Goal: Information Seeking & Learning: Understand process/instructions

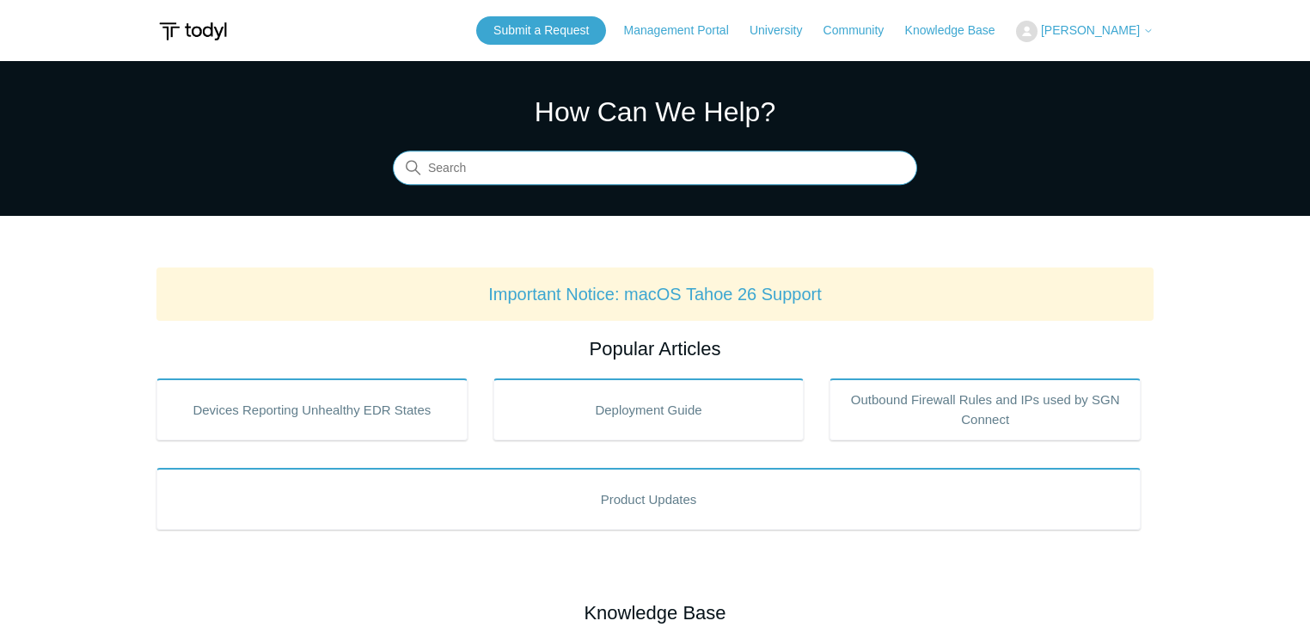
click at [537, 162] on input "Search" at bounding box center [655, 168] width 525 height 34
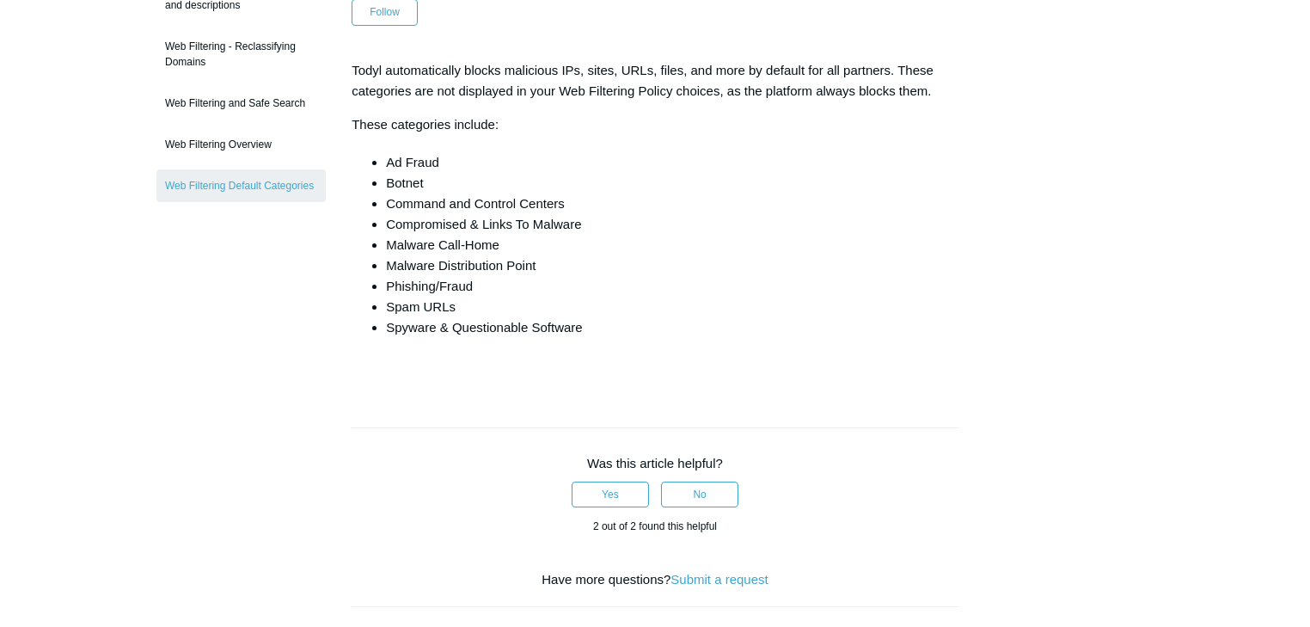
scroll to position [138, 0]
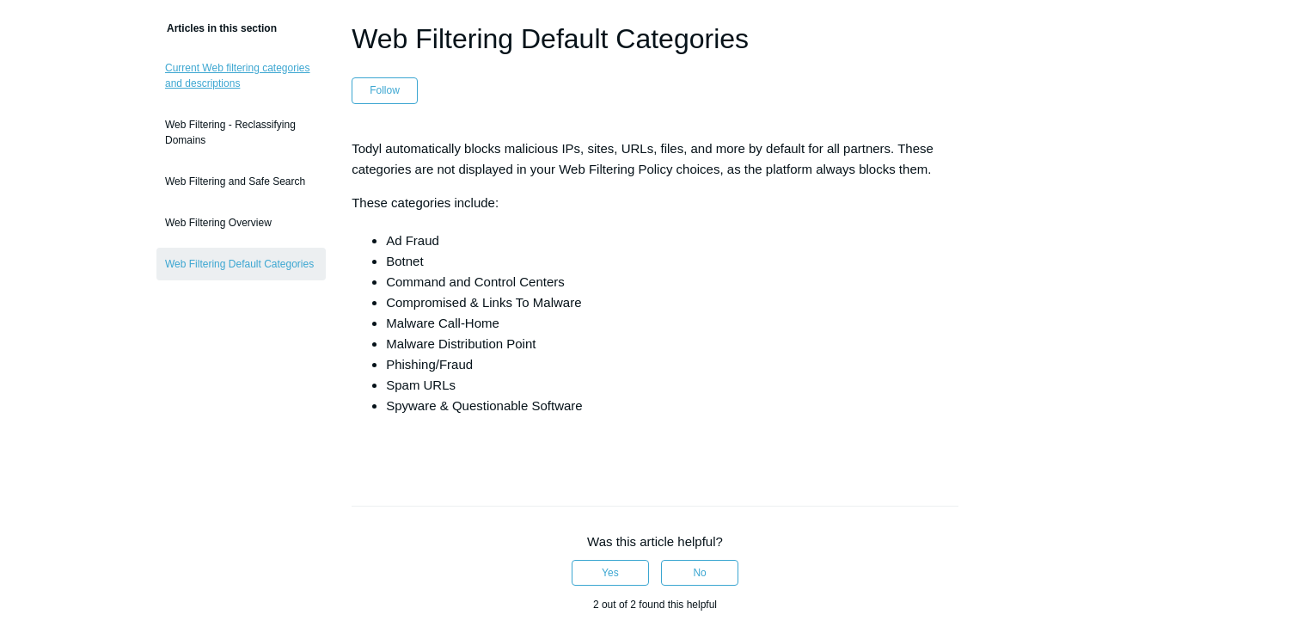
click at [247, 72] on link "Current Web filtering categories and descriptions" at bounding box center [240, 76] width 169 height 48
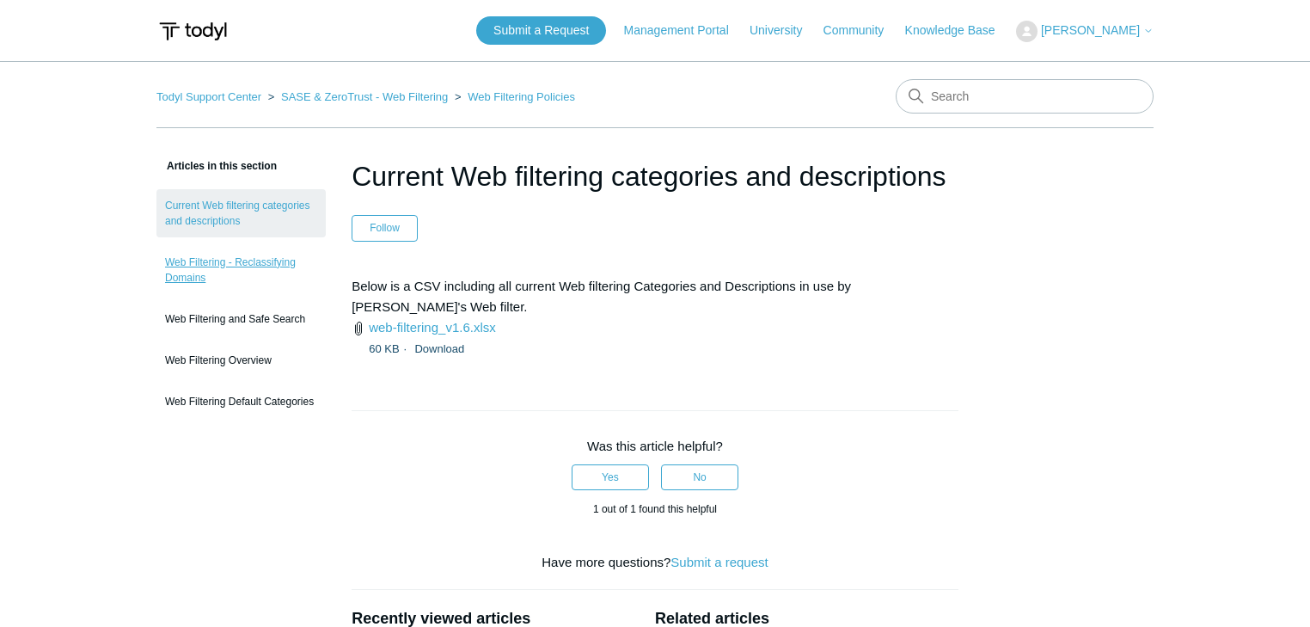
click at [245, 264] on link "Web Filtering - Reclassifying Domains" at bounding box center [240, 270] width 169 height 48
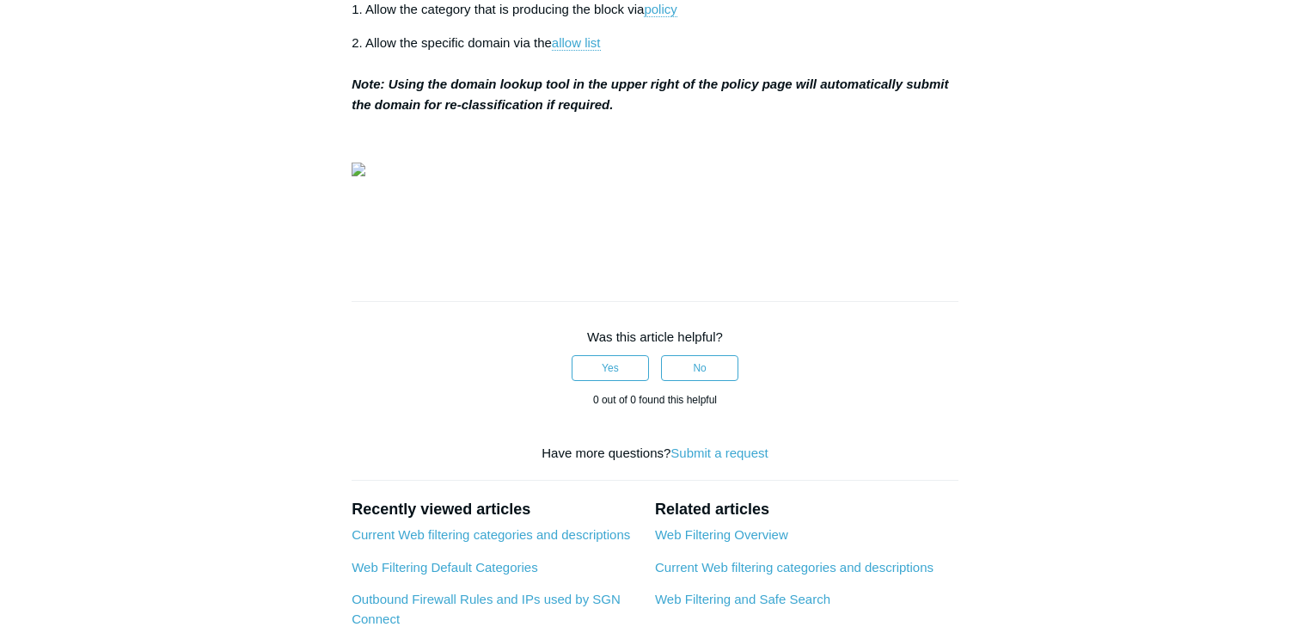
scroll to position [550, 0]
drag, startPoint x: 396, startPoint y: 237, endPoint x: 623, endPoint y: 267, distance: 228.9
click at [623, 114] on p "2. Allow the specific domain via the allow list Note: Using the domain lookup t…" at bounding box center [655, 72] width 607 height 83
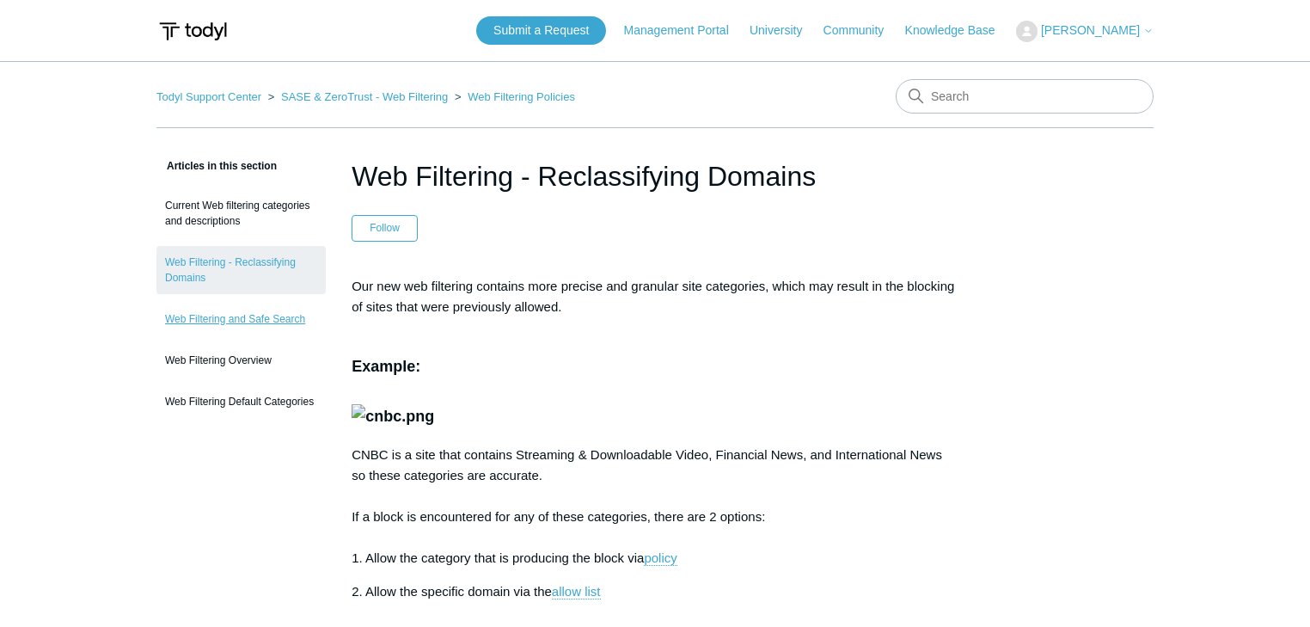
scroll to position [0, 0]
click at [234, 323] on link "Web Filtering and Safe Search" at bounding box center [240, 319] width 169 height 33
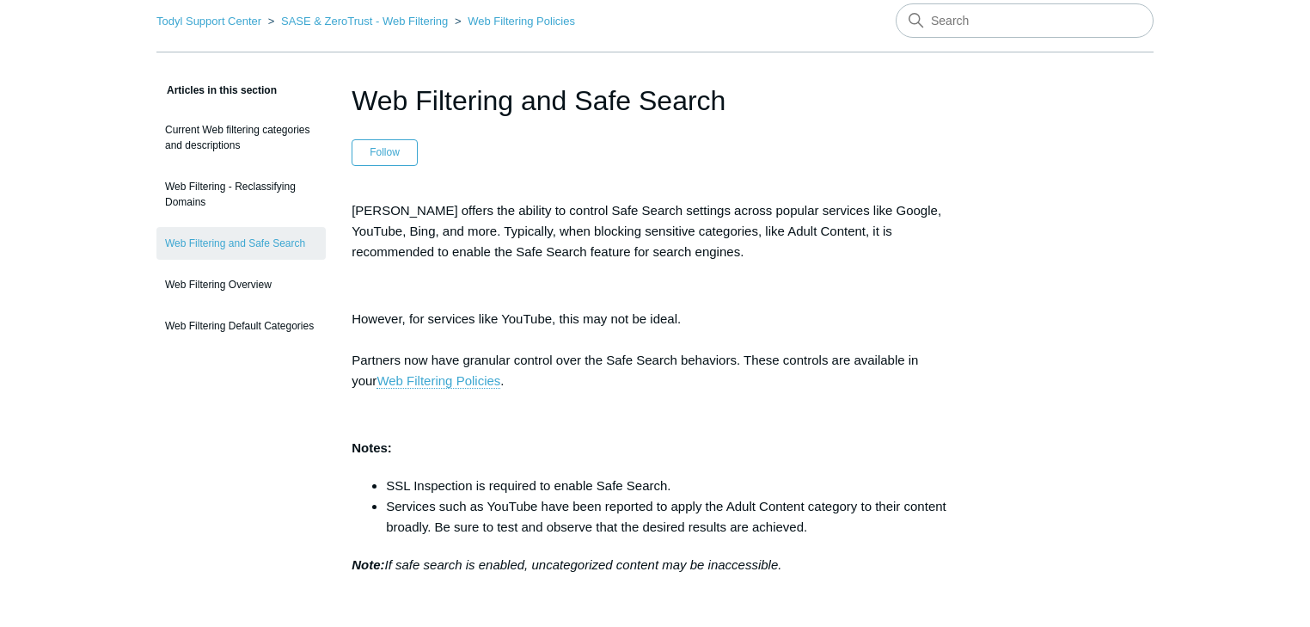
scroll to position [69, 0]
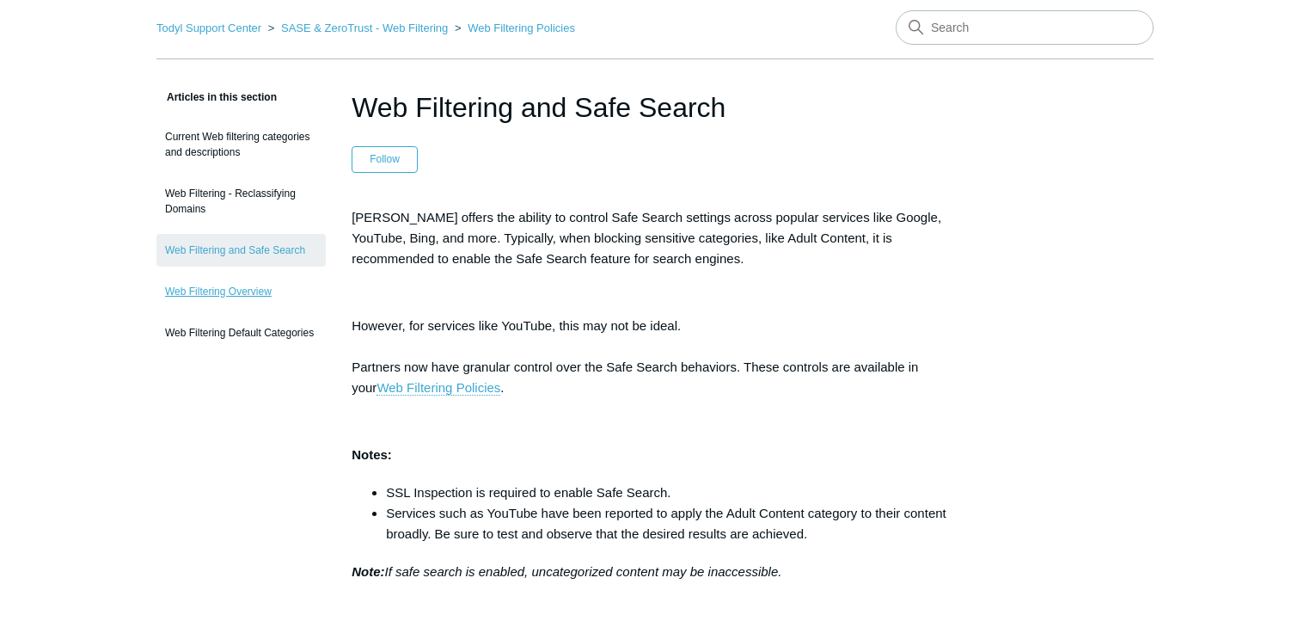
click at [232, 289] on link "Web Filtering Overview" at bounding box center [240, 291] width 169 height 33
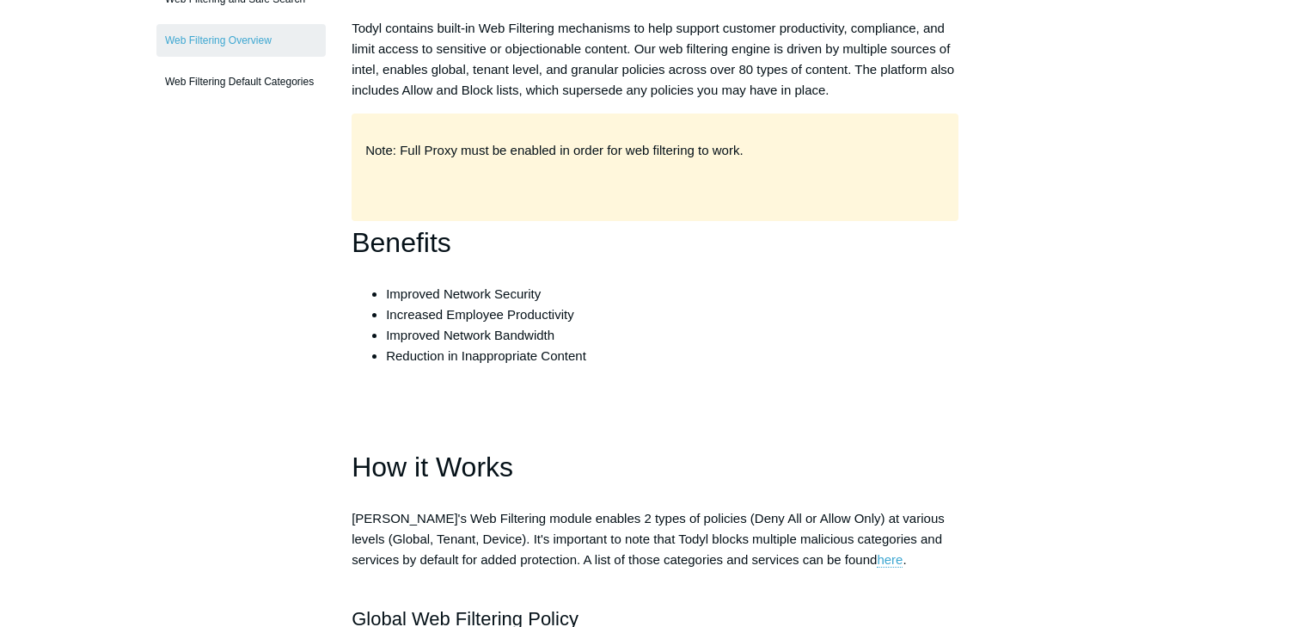
scroll to position [344, 0]
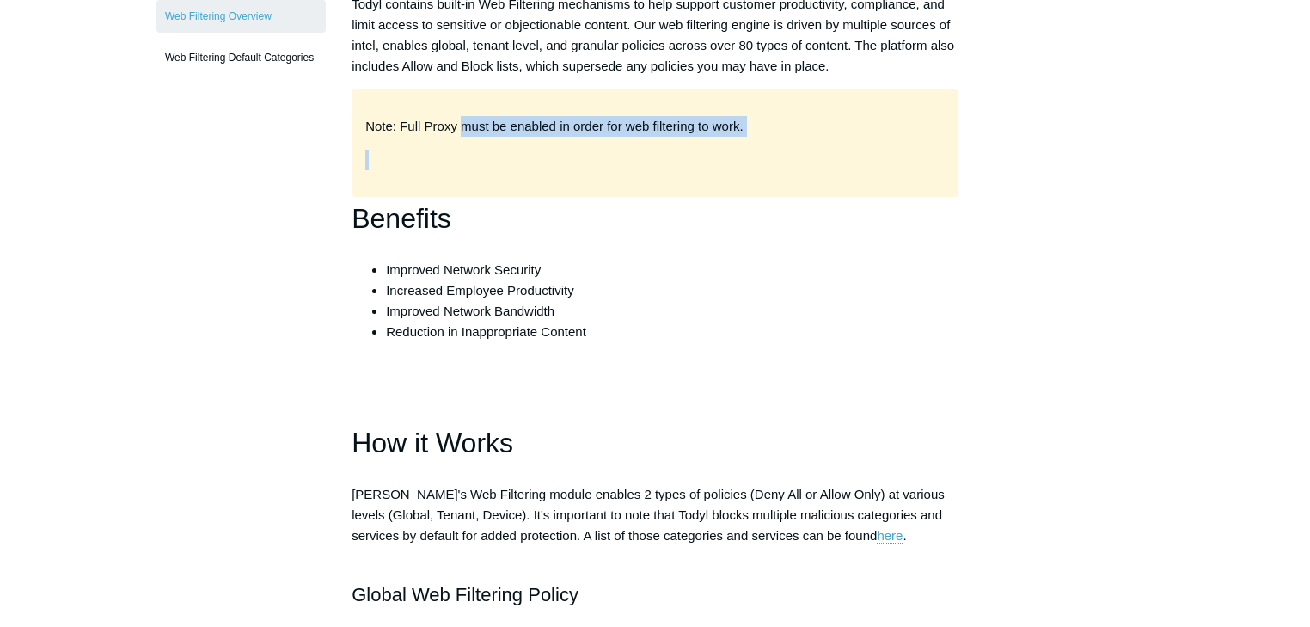
drag, startPoint x: 462, startPoint y: 125, endPoint x: 732, endPoint y: 144, distance: 270.7
click at [732, 144] on div "Note: Full Proxy must be enabled in order for web filtering to work." at bounding box center [655, 142] width 607 height 107
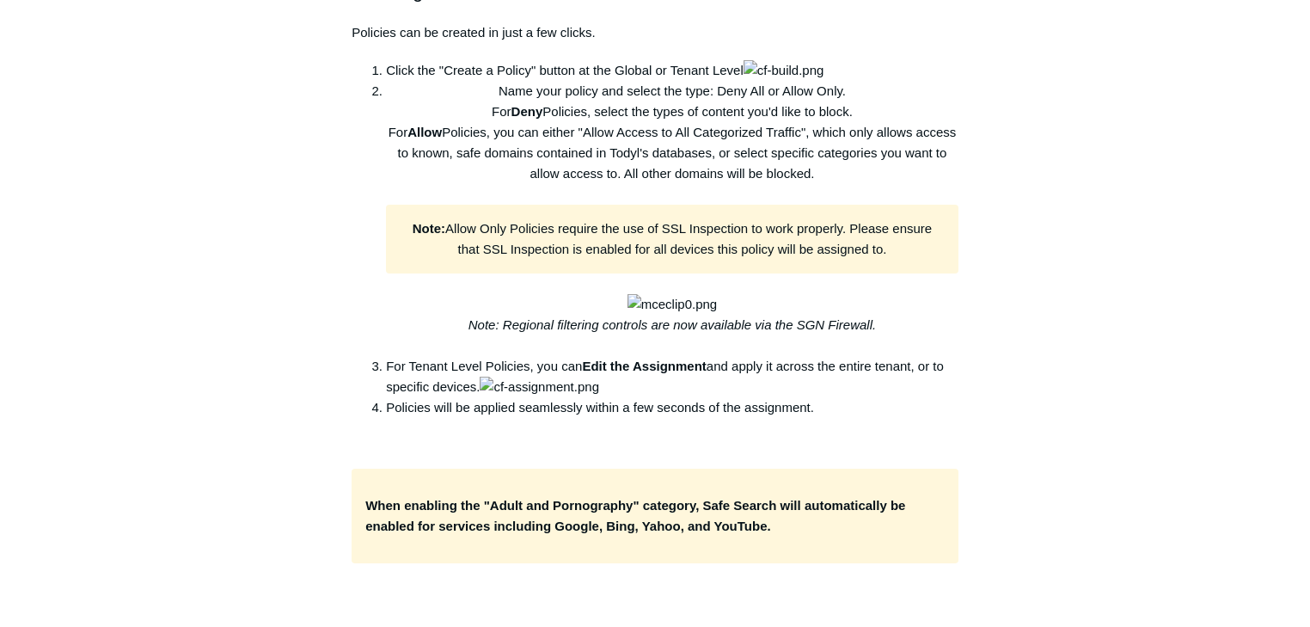
scroll to position [1926, 0]
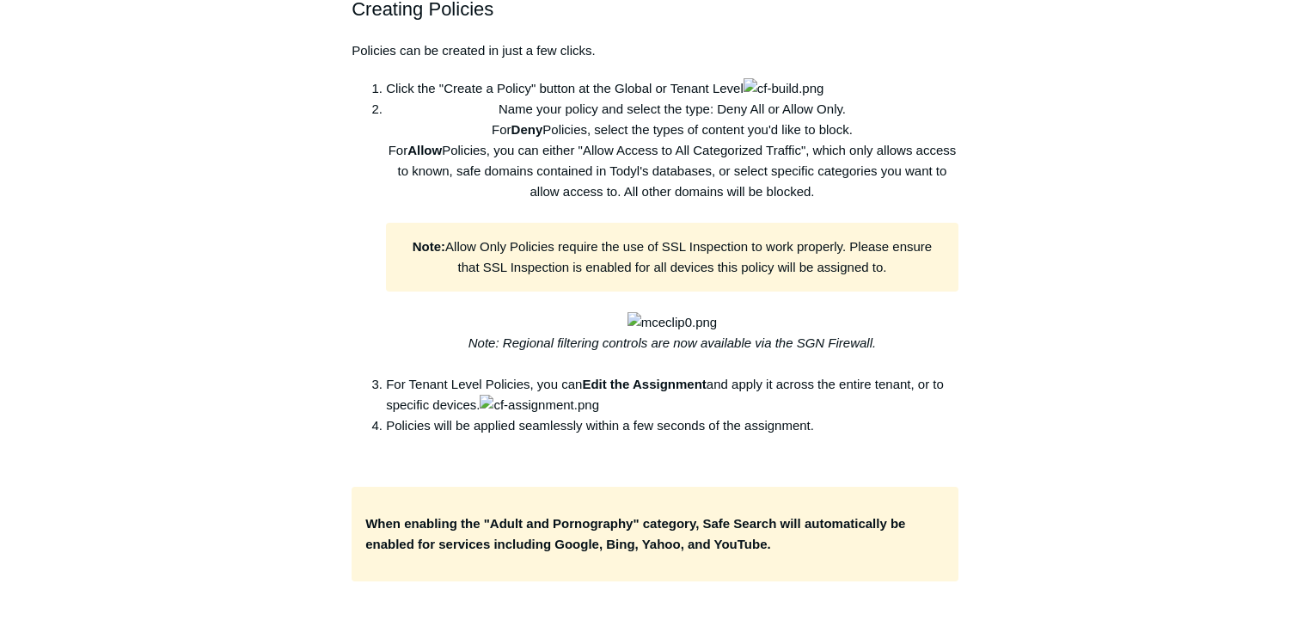
click at [744, 99] on img at bounding box center [784, 88] width 81 height 21
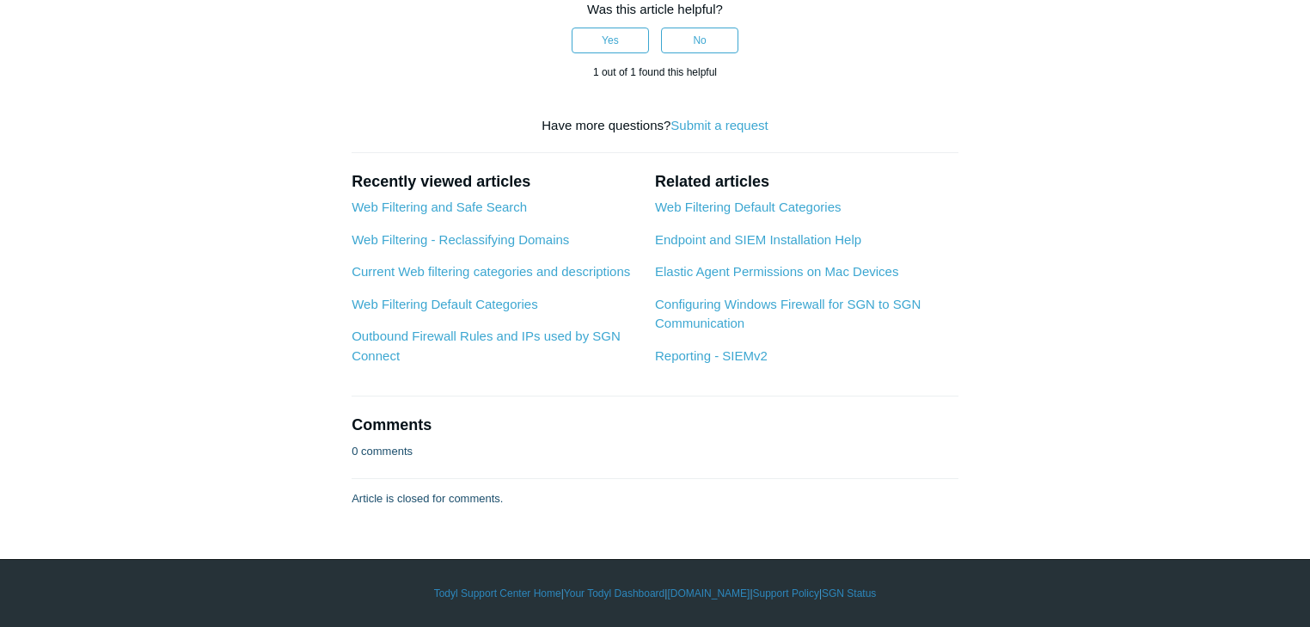
scroll to position [3921, 0]
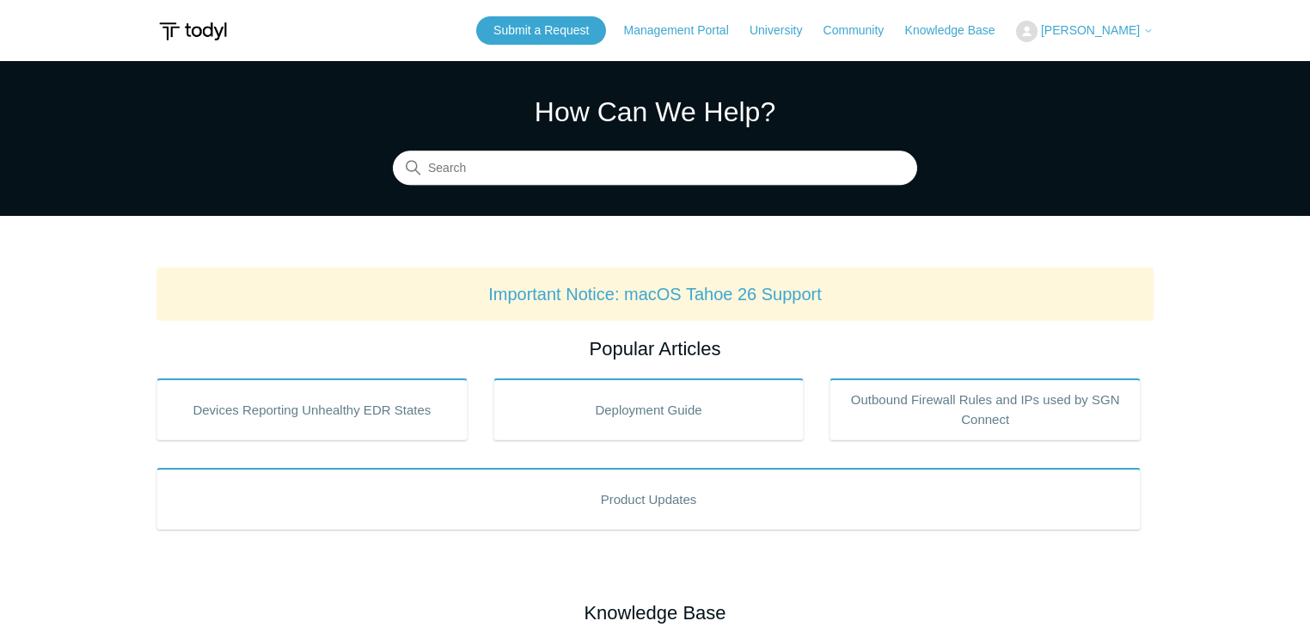
click at [1114, 28] on span "[PERSON_NAME]" at bounding box center [1090, 30] width 99 height 14
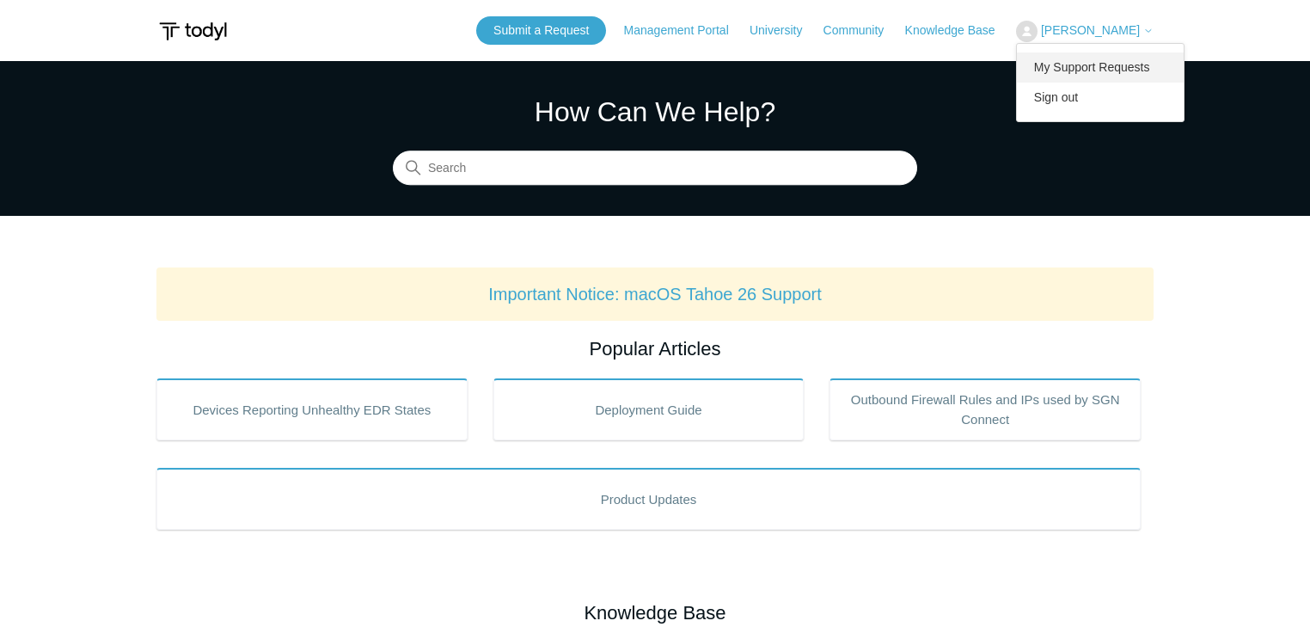
click at [1118, 62] on link "My Support Requests" at bounding box center [1101, 67] width 168 height 30
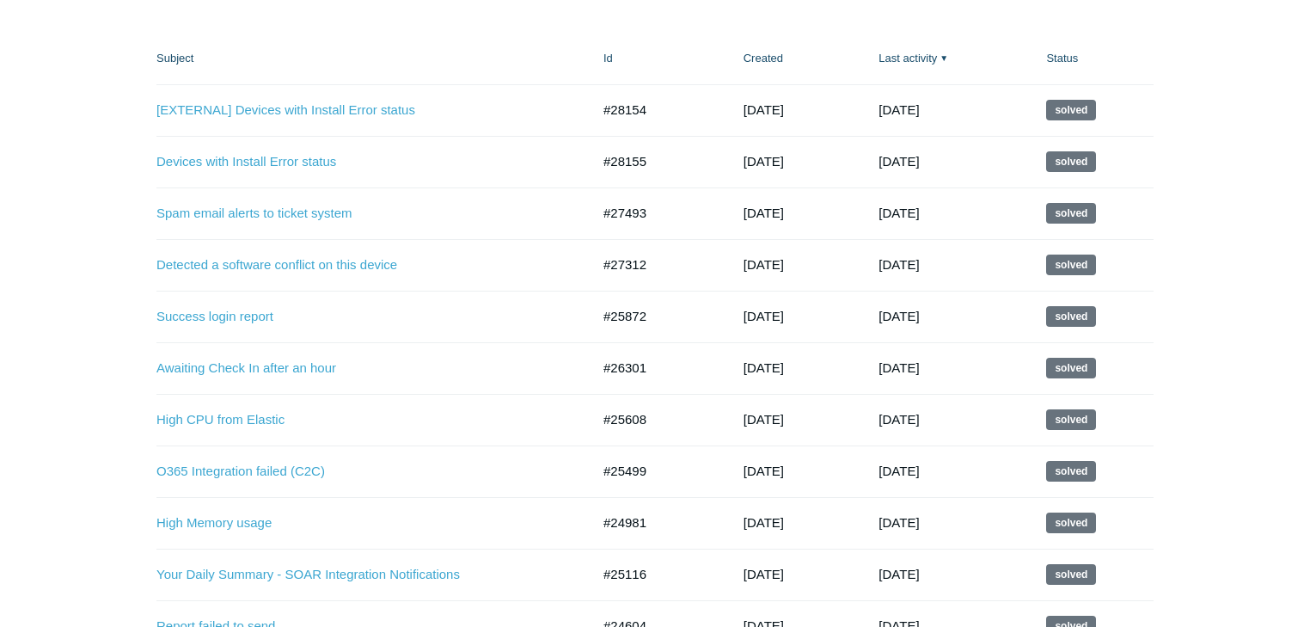
scroll to position [275, 0]
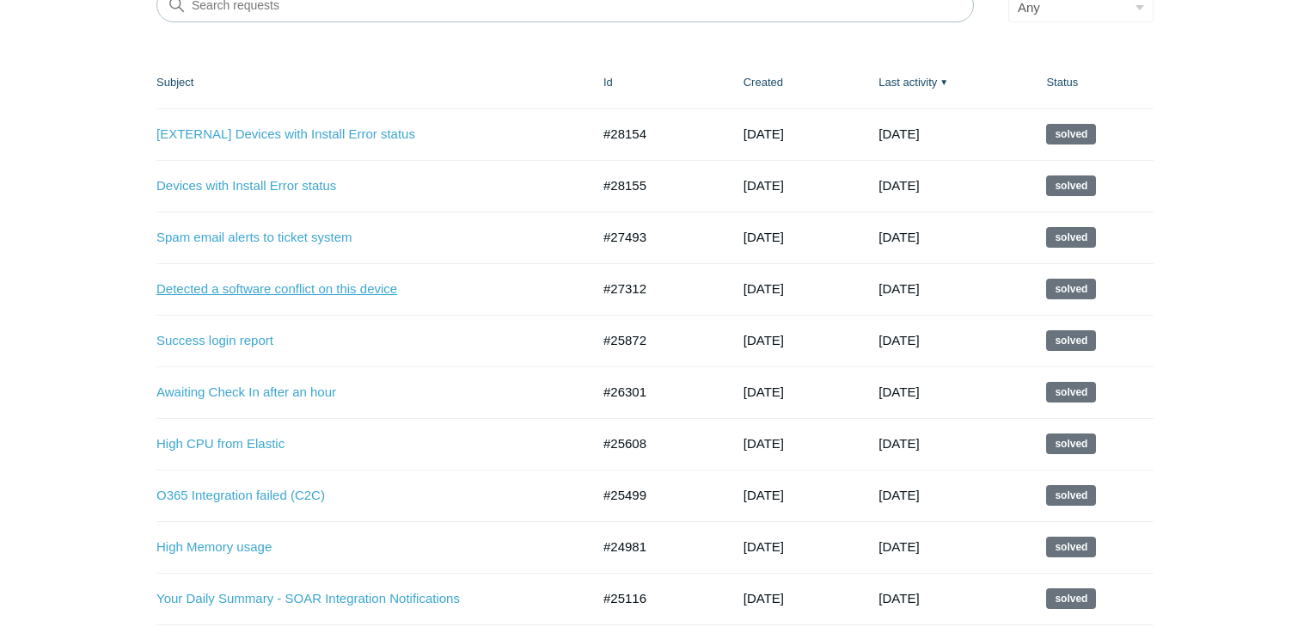
click at [316, 286] on link "Detected a software conflict on this device" at bounding box center [360, 289] width 408 height 20
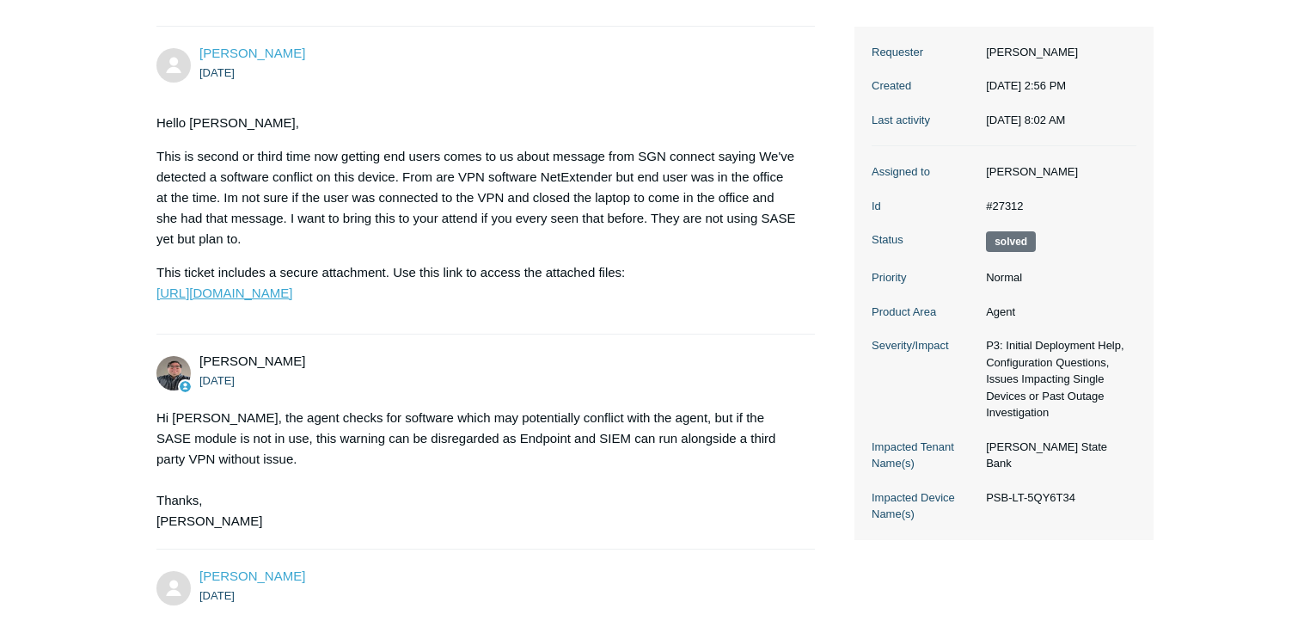
scroll to position [275, 0]
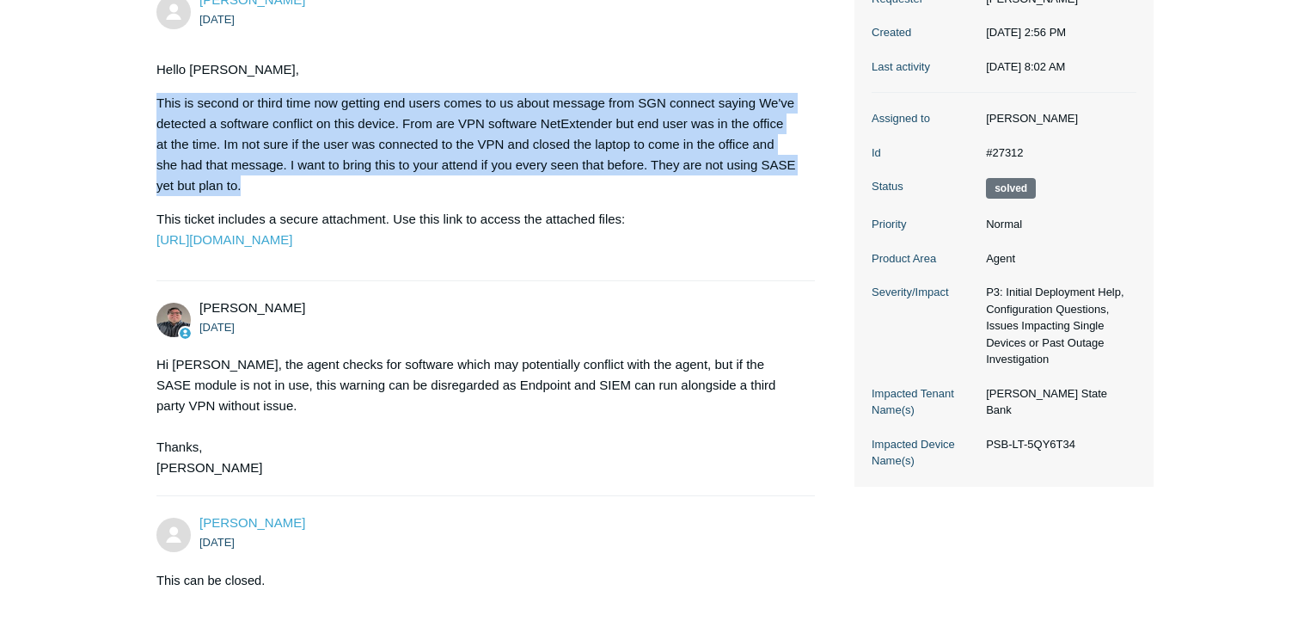
drag, startPoint x: 165, startPoint y: 101, endPoint x: 448, endPoint y: 180, distance: 293.8
click at [449, 181] on p "This is second or third time now getting end users comes to us about message fr…" at bounding box center [476, 144] width 641 height 103
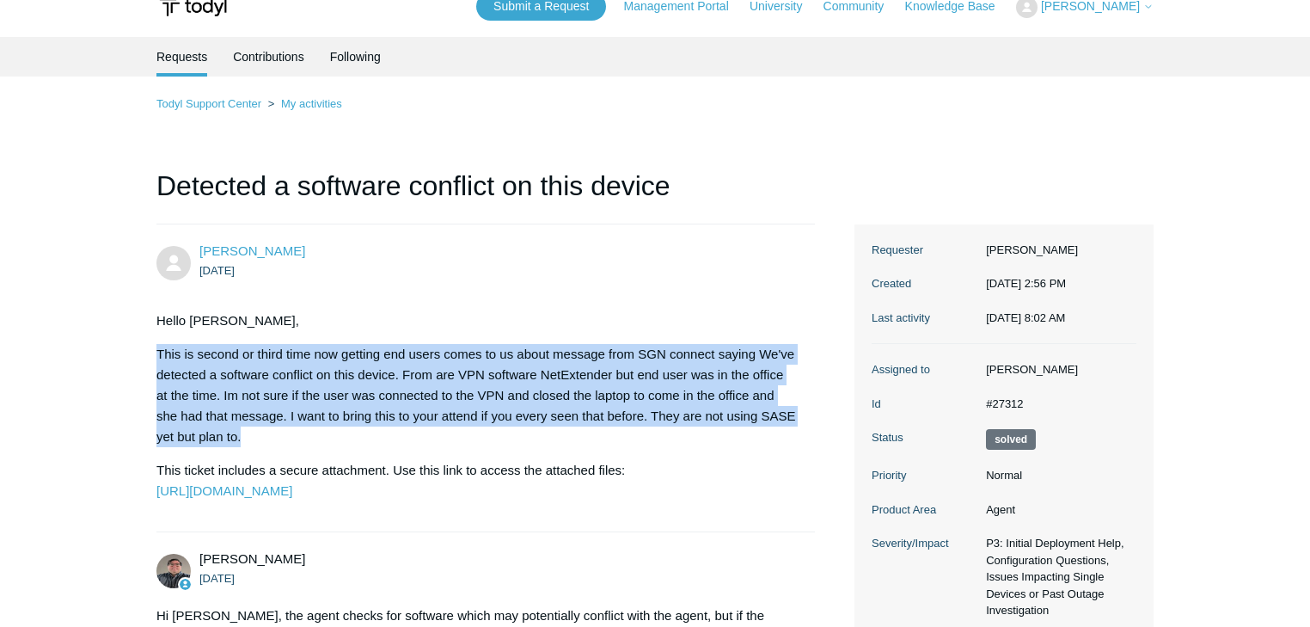
scroll to position [0, 0]
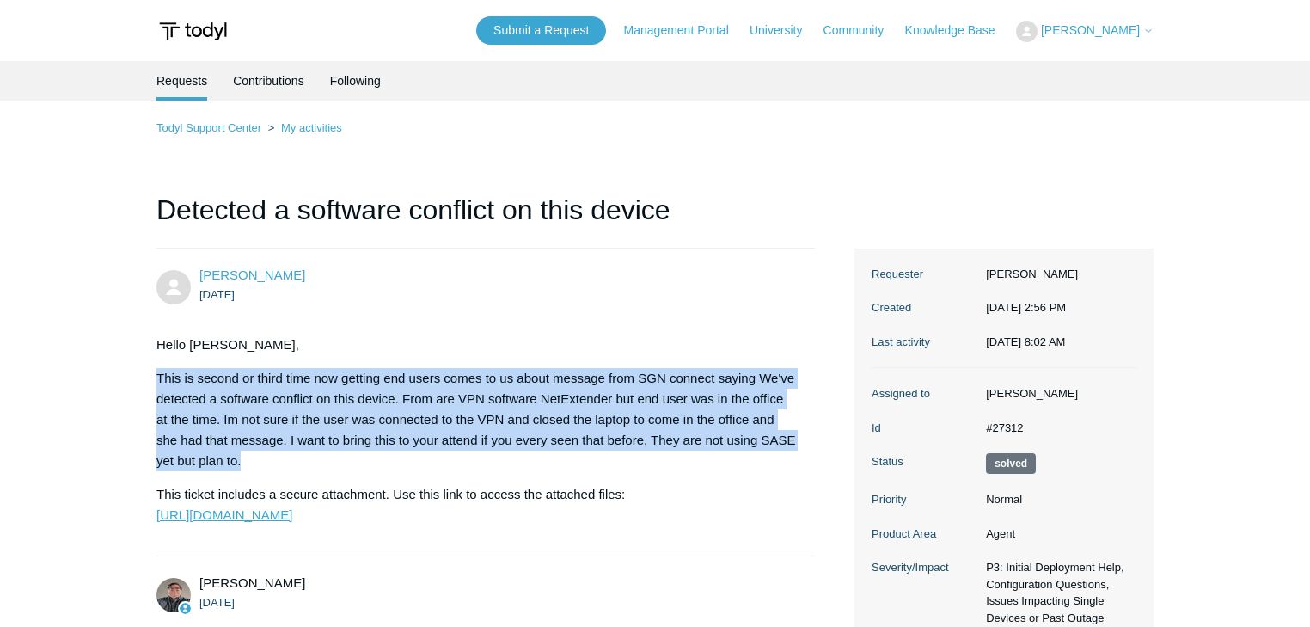
click at [196, 519] on link "[URL][DOMAIN_NAME]" at bounding box center [224, 514] width 136 height 15
click at [779, 419] on p "This is second or third time now getting end users comes to us about message fr…" at bounding box center [476, 419] width 641 height 103
click at [720, 414] on p "This is second or third time now getting end users comes to us about message fr…" at bounding box center [476, 419] width 641 height 103
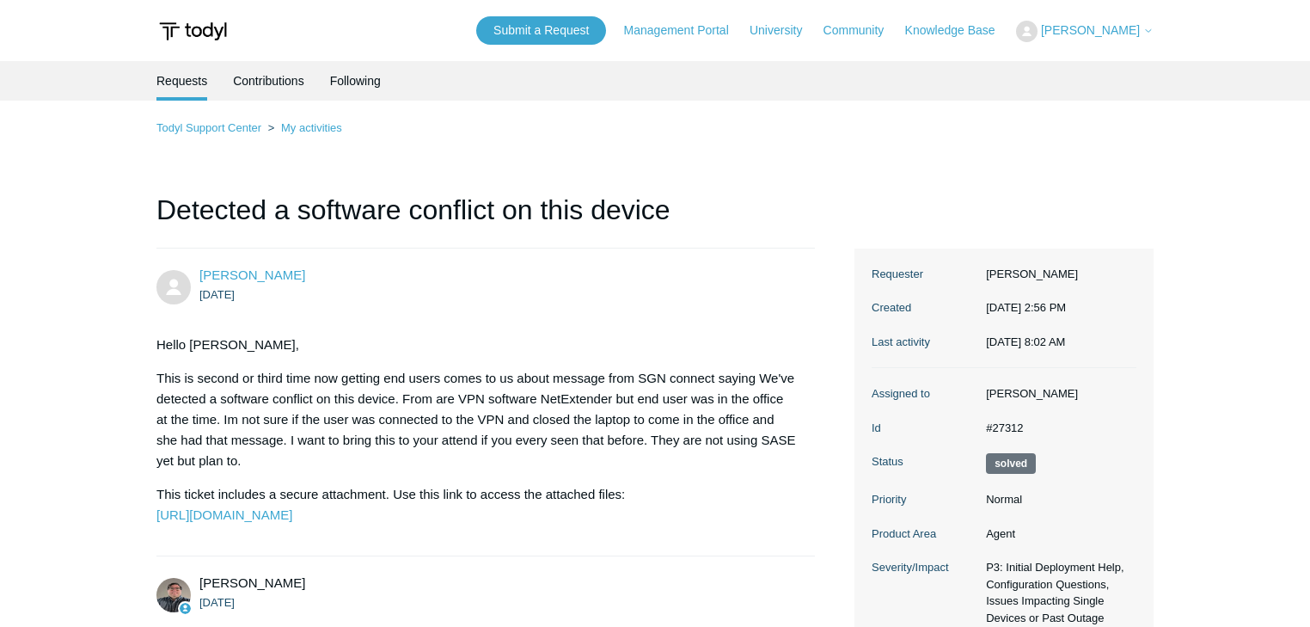
scroll to position [275, 0]
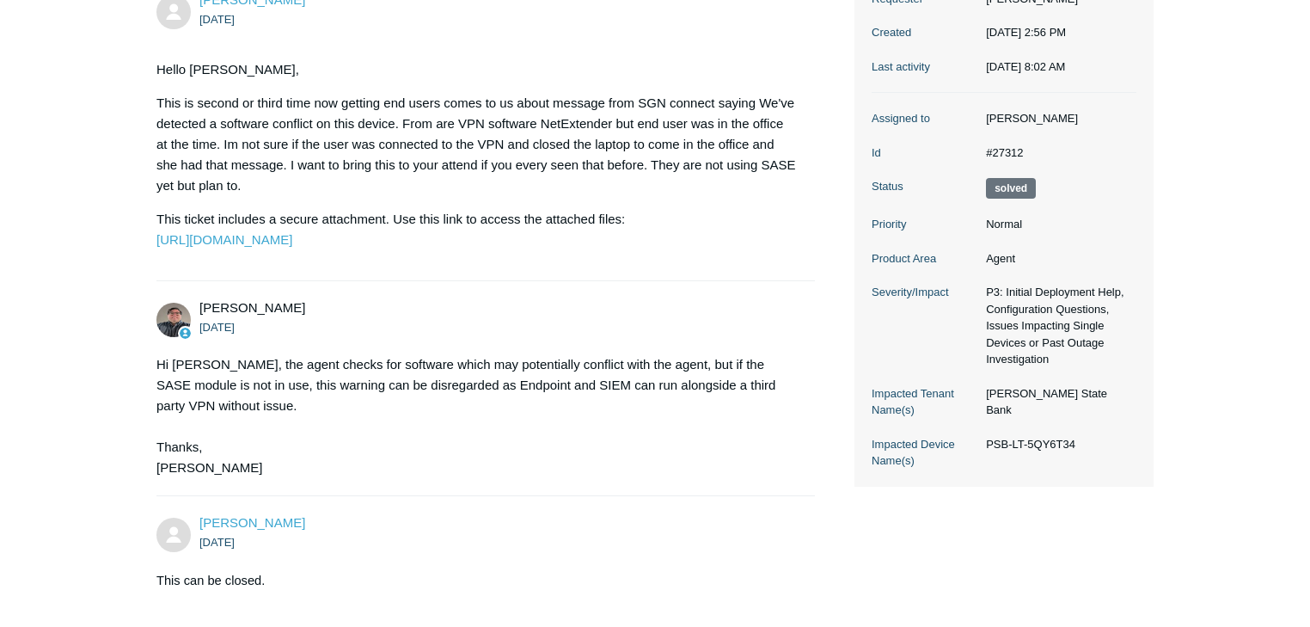
click at [175, 337] on img at bounding box center [173, 320] width 34 height 34
